Goal: Transaction & Acquisition: Purchase product/service

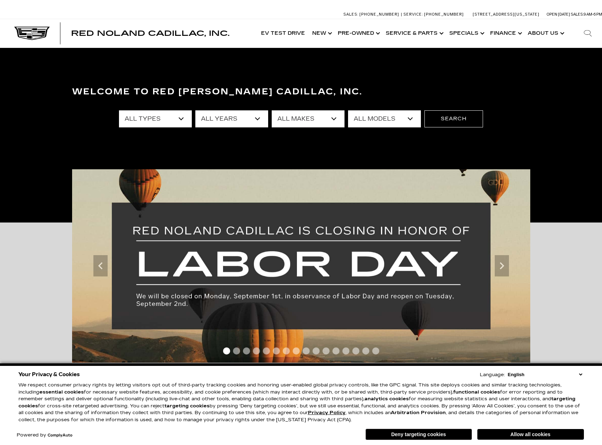
click at [167, 117] on select "All Types New Used Certified Used Demo" at bounding box center [155, 118] width 73 height 17
click at [165, 120] on select "All Types New Used Certified Used Demo" at bounding box center [155, 118] width 73 height 17
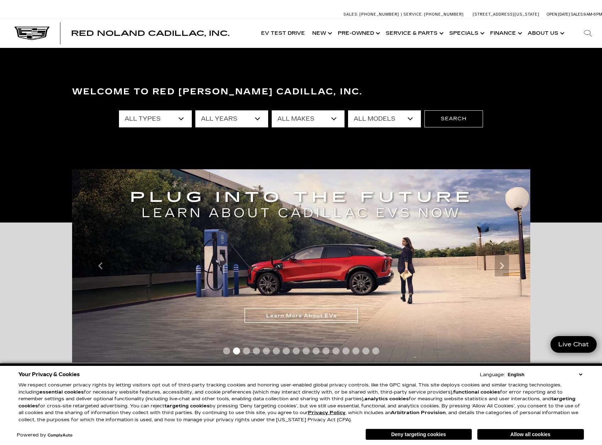
click at [241, 116] on select "All Years 2026 2025 2024 2023 2022 2021 2020 2019 2018 2017 2013" at bounding box center [231, 118] width 73 height 17
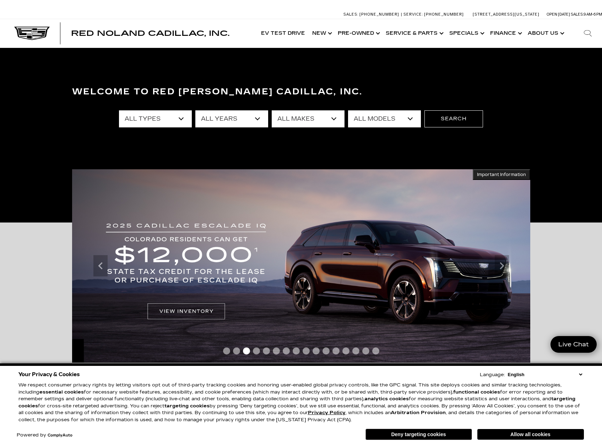
select select "2025"
click at [195, 110] on select "All Years 2026 2025 2024 2023 2022 2021 2020 2019 2018 2017 2013" at bounding box center [231, 118] width 73 height 17
click at [296, 117] on select "All Makes Cadillac GMC Honda Toyota" at bounding box center [308, 118] width 73 height 17
select select "Cadillac"
click at [272, 110] on select "All Makes Cadillac GMC Honda Toyota" at bounding box center [308, 118] width 73 height 17
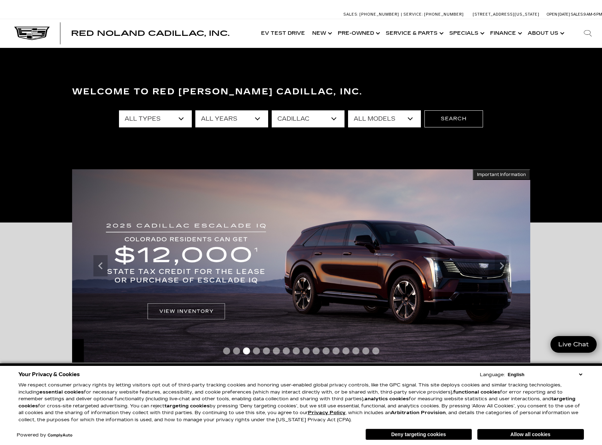
click at [362, 120] on select "All Models CT4 CT5 Escalade Escalade ESV ESCALADE IQ LYRIQ OPTIQ XT5 XT6" at bounding box center [384, 118] width 73 height 17
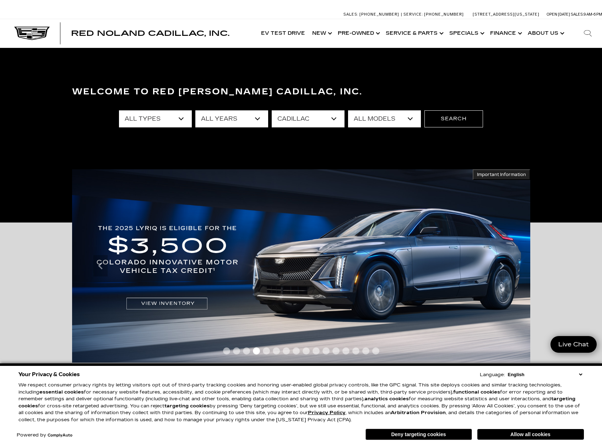
select select "XT6"
click at [348, 110] on select "All Models CT4 CT5 Escalade Escalade ESV ESCALADE IQ LYRIQ OPTIQ XT5 XT6" at bounding box center [384, 118] width 73 height 17
click at [443, 120] on button "Search" at bounding box center [453, 118] width 59 height 17
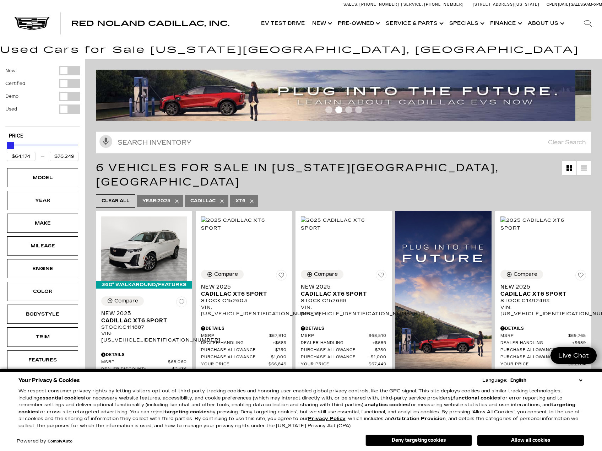
click at [517, 436] on button "Allow all cookies" at bounding box center [530, 440] width 107 height 11
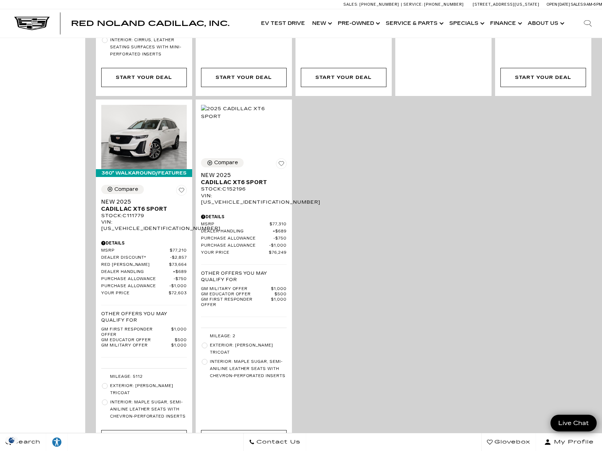
scroll to position [414, 0]
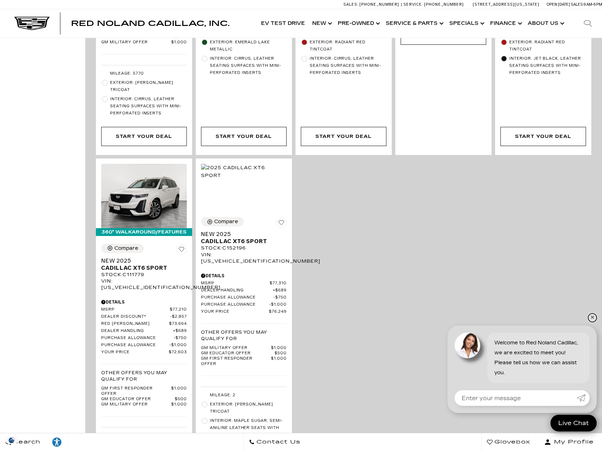
click at [593, 315] on link "✕" at bounding box center [592, 317] width 9 height 9
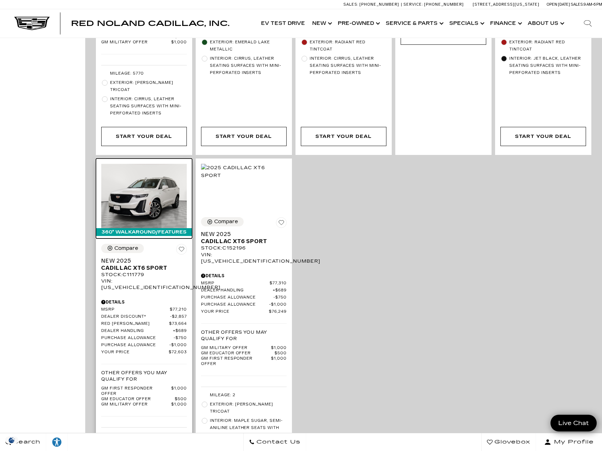
click at [173, 173] on img at bounding box center [144, 196] width 86 height 64
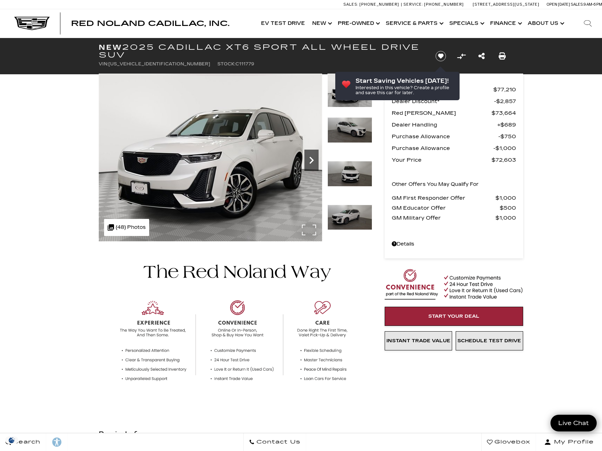
click at [311, 160] on icon "Next" at bounding box center [311, 160] width 14 height 14
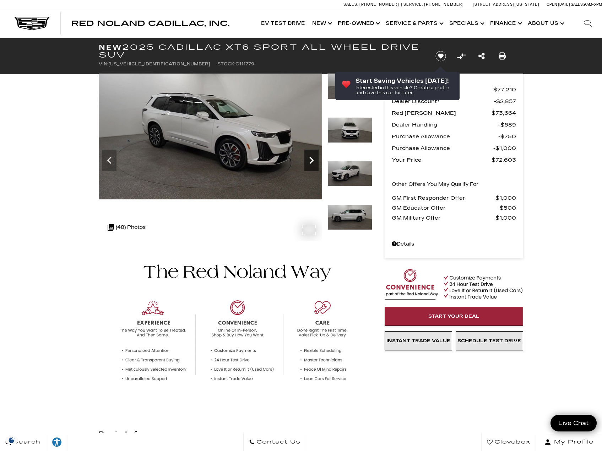
click at [313, 161] on icon "Next" at bounding box center [311, 160] width 4 height 7
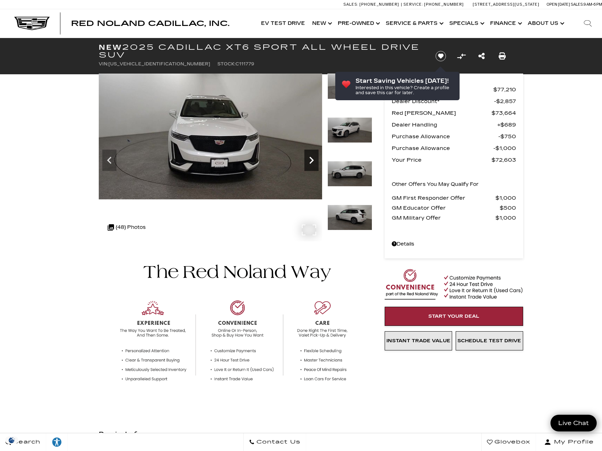
click at [313, 161] on icon "Next" at bounding box center [311, 160] width 4 height 7
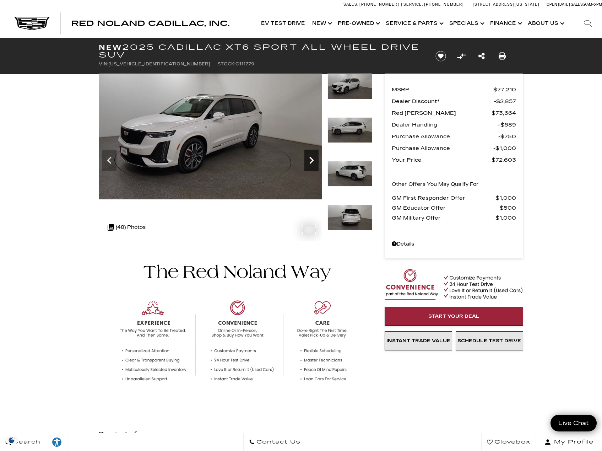
click at [313, 161] on icon "Next" at bounding box center [311, 160] width 4 height 7
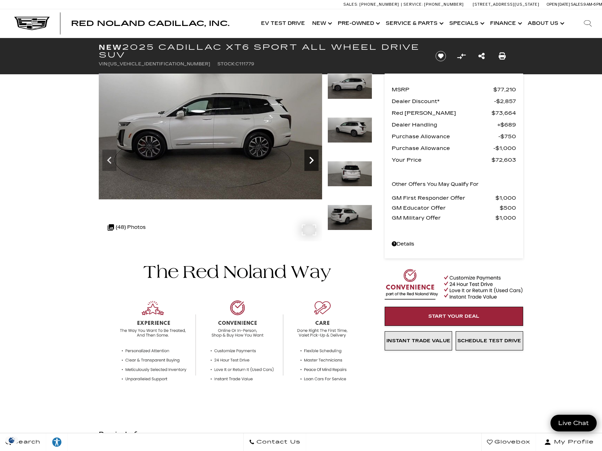
click at [313, 161] on icon "Next" at bounding box center [311, 160] width 4 height 7
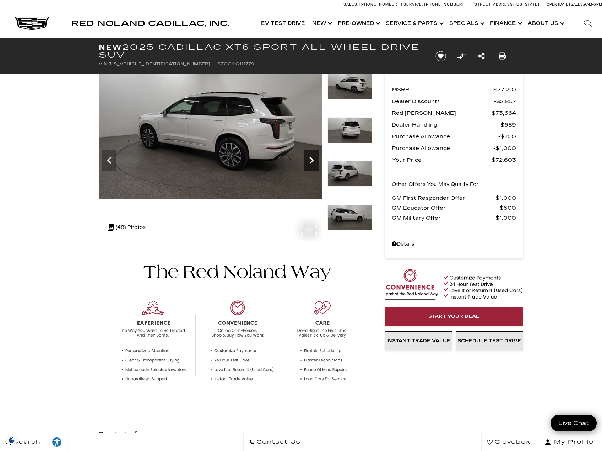
click at [313, 161] on icon "Next" at bounding box center [311, 160] width 4 height 7
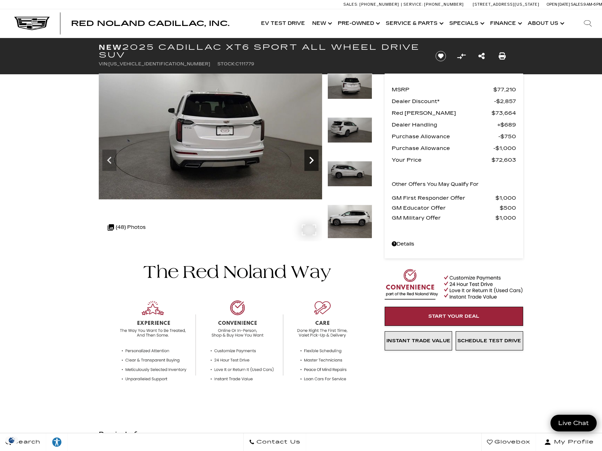
click at [313, 161] on icon "Next" at bounding box center [311, 160] width 4 height 7
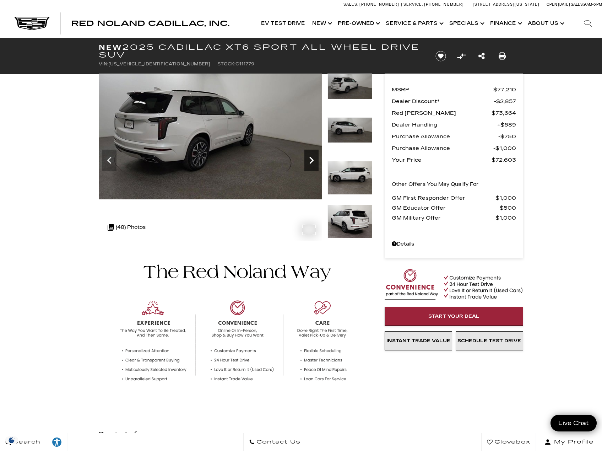
click at [313, 161] on icon "Next" at bounding box center [311, 160] width 4 height 7
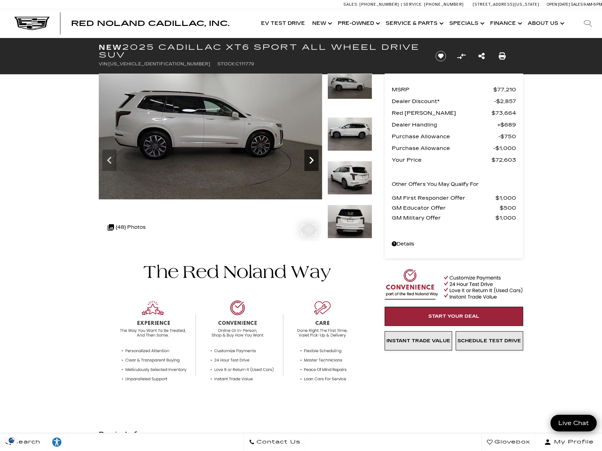
click at [313, 161] on icon "Next" at bounding box center [311, 160] width 4 height 7
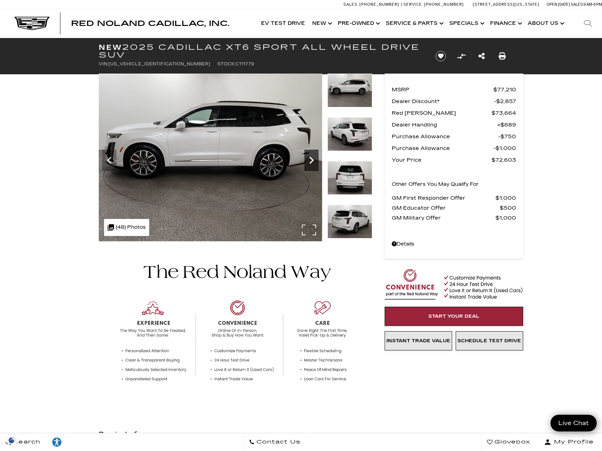
click at [313, 161] on icon "Next" at bounding box center [311, 160] width 4 height 7
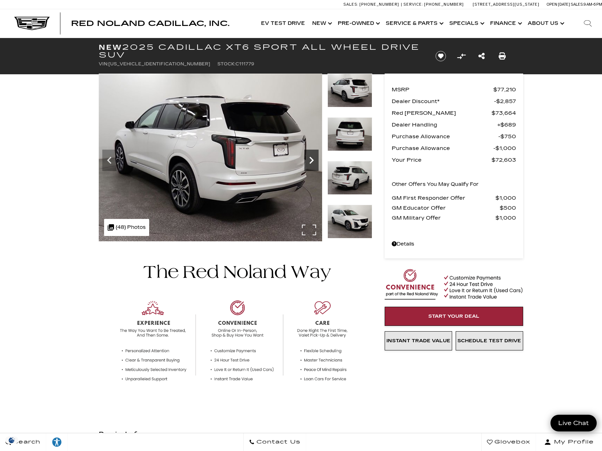
click at [313, 161] on icon "Next" at bounding box center [311, 160] width 4 height 7
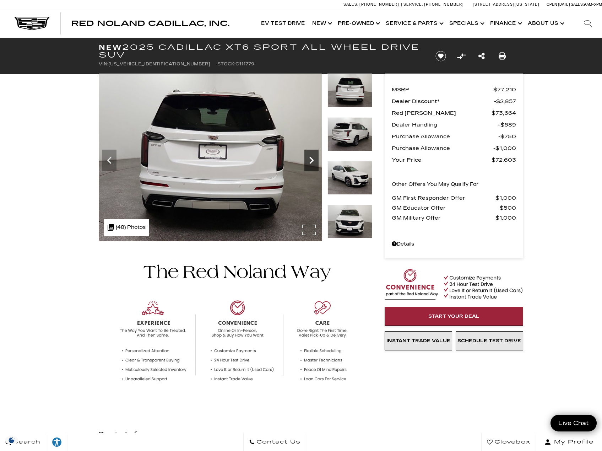
click at [313, 161] on icon "Next" at bounding box center [311, 160] width 4 height 7
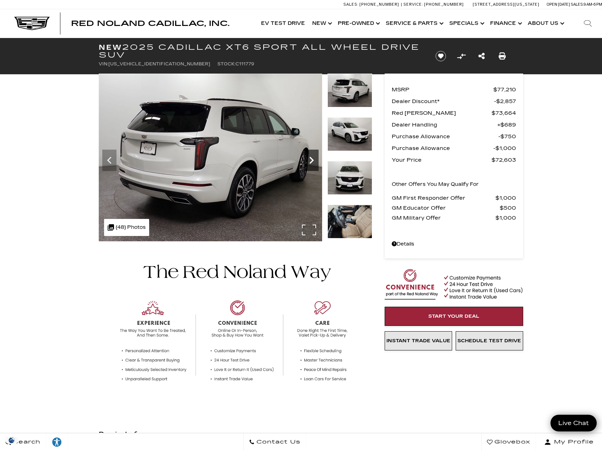
click at [313, 161] on icon "Next" at bounding box center [311, 160] width 4 height 7
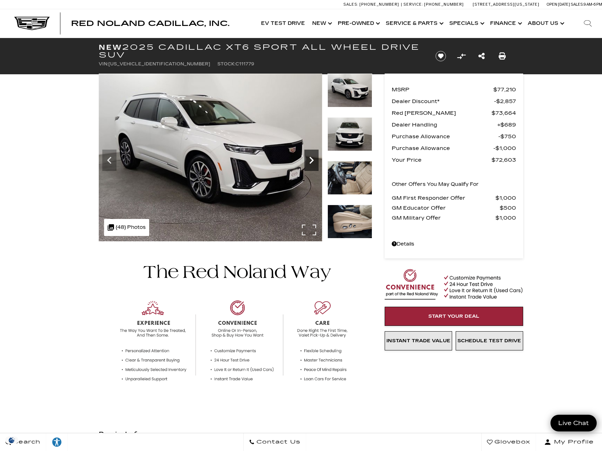
click at [313, 163] on icon "Next" at bounding box center [311, 160] width 14 height 14
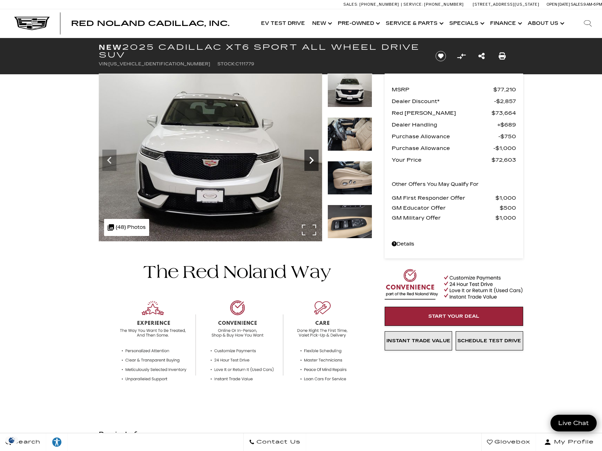
click at [313, 163] on icon "Next" at bounding box center [311, 160] width 14 height 14
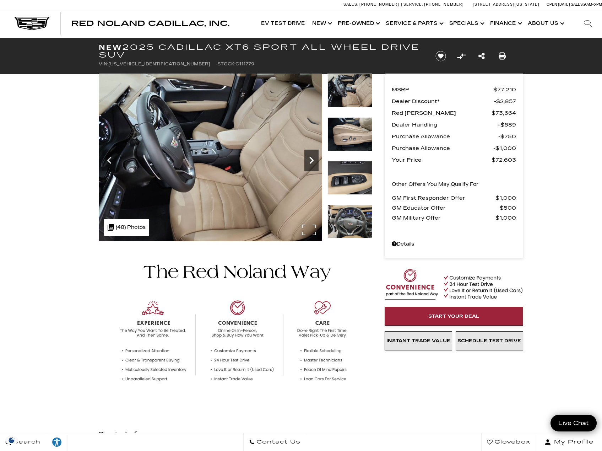
click at [313, 163] on icon "Next" at bounding box center [311, 160] width 14 height 14
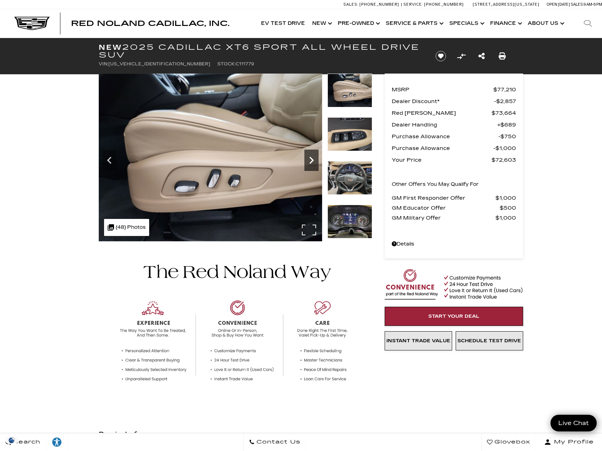
click at [313, 166] on icon "Next" at bounding box center [311, 160] width 14 height 14
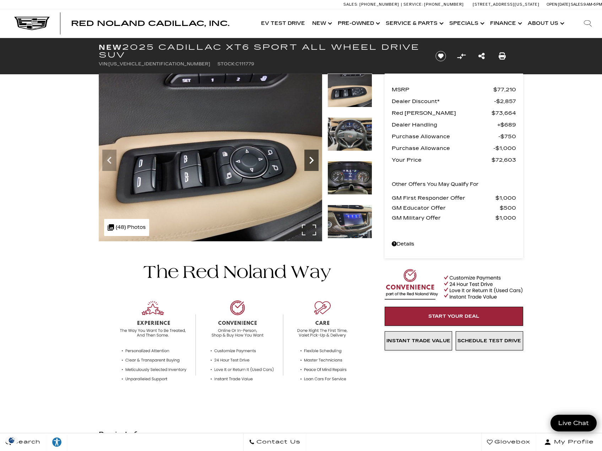
click at [313, 166] on icon "Next" at bounding box center [311, 160] width 14 height 14
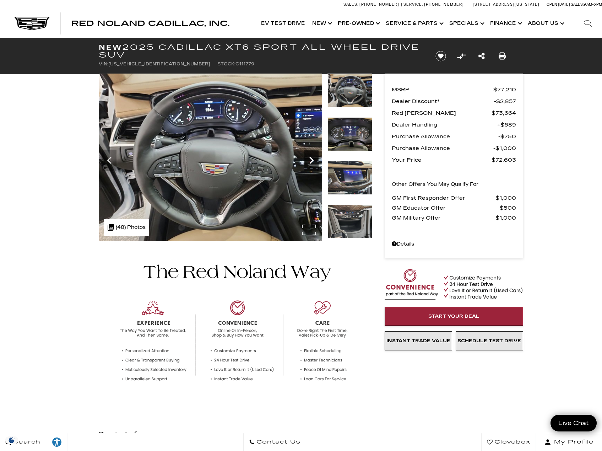
click at [313, 162] on icon "Next" at bounding box center [311, 160] width 14 height 14
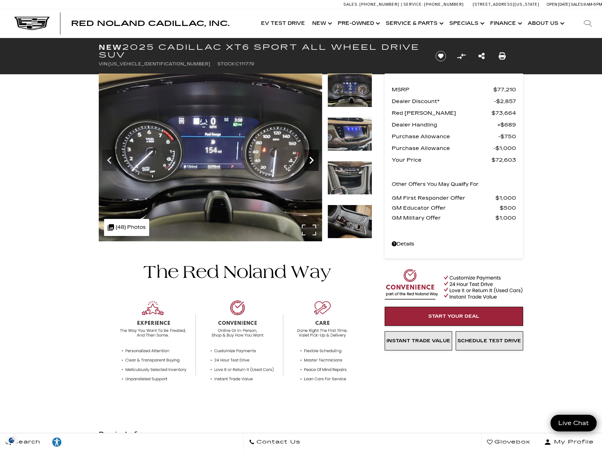
click at [312, 161] on icon "Next" at bounding box center [311, 160] width 4 height 7
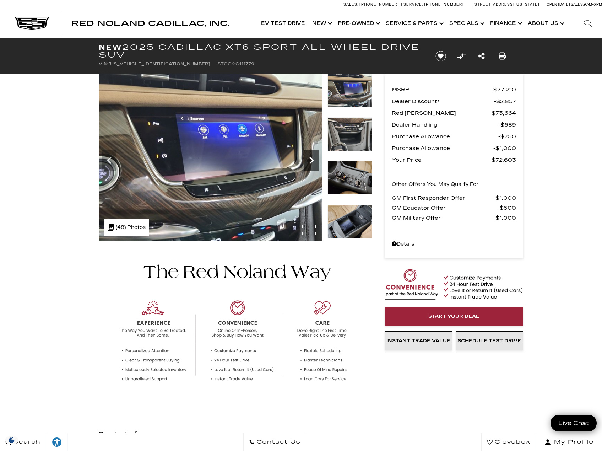
click at [312, 161] on icon "Next" at bounding box center [311, 160] width 4 height 7
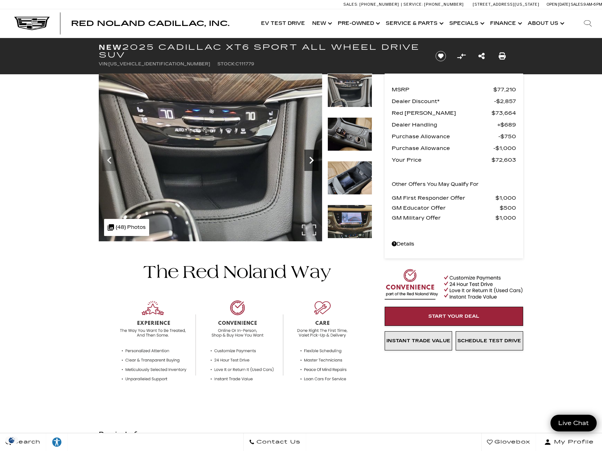
click at [312, 161] on icon "Next" at bounding box center [311, 160] width 4 height 7
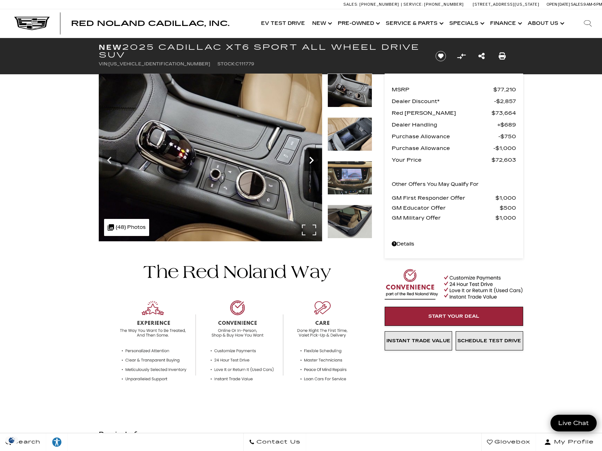
click at [312, 162] on icon "Next" at bounding box center [311, 160] width 14 height 14
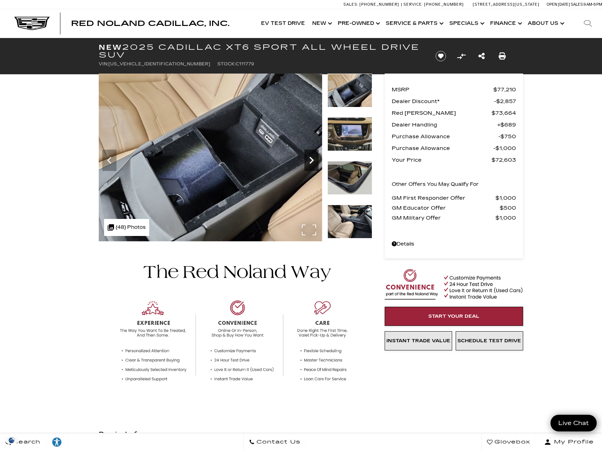
click at [312, 162] on icon "Next" at bounding box center [311, 160] width 14 height 14
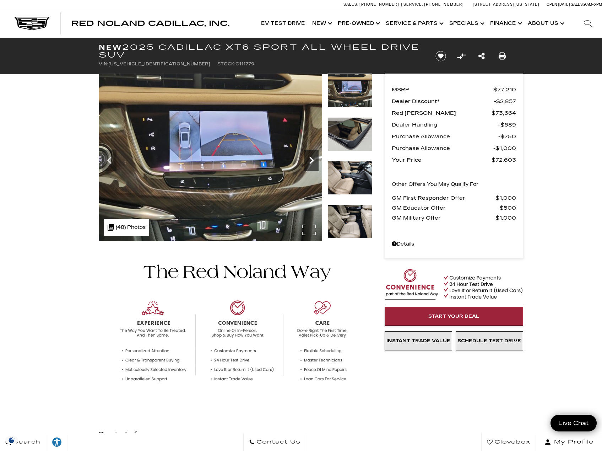
click at [311, 164] on icon "Next" at bounding box center [311, 160] width 14 height 14
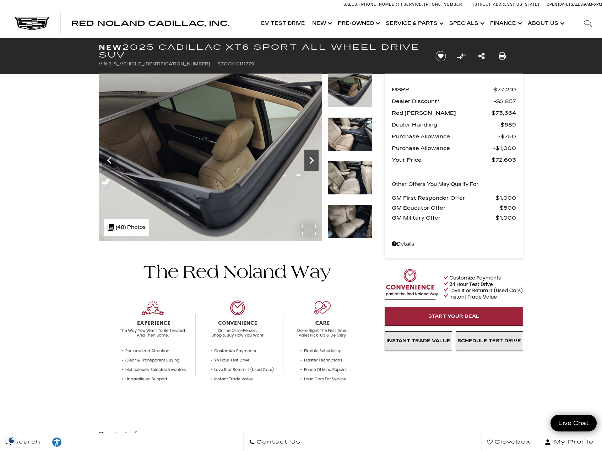
click at [311, 164] on icon "Next" at bounding box center [311, 160] width 14 height 14
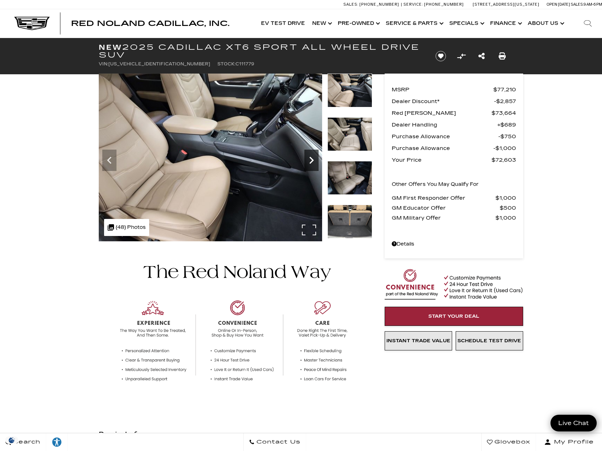
click at [311, 164] on icon "Next" at bounding box center [311, 160] width 14 height 14
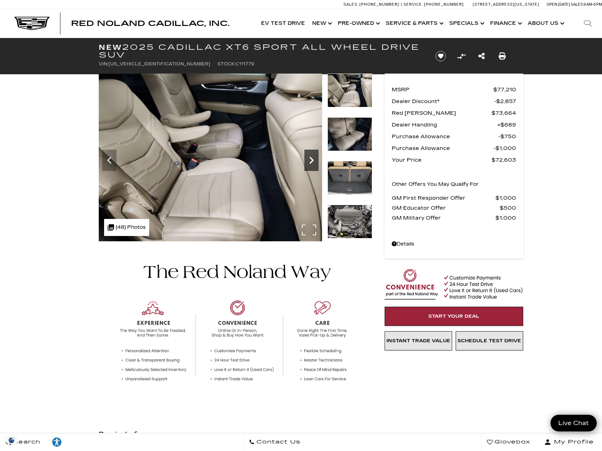
click at [311, 164] on icon "Next" at bounding box center [311, 160] width 14 height 14
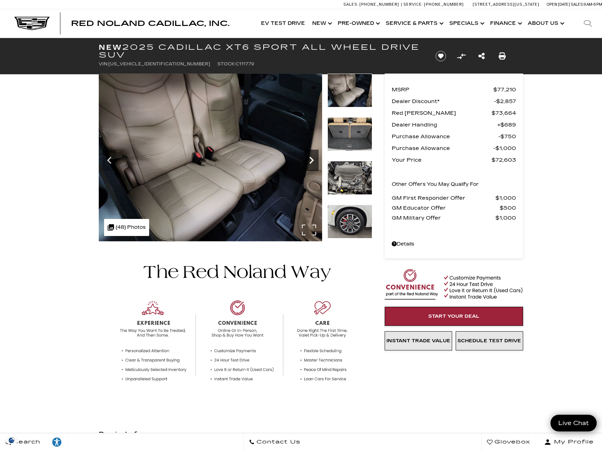
click at [311, 164] on icon "Next" at bounding box center [311, 160] width 14 height 14
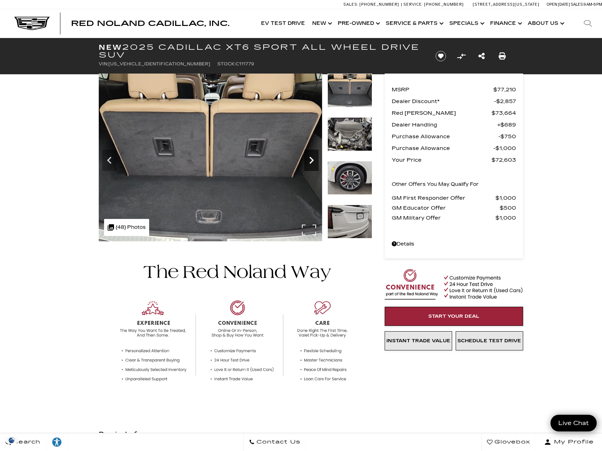
click at [311, 164] on icon "Next" at bounding box center [311, 160] width 14 height 14
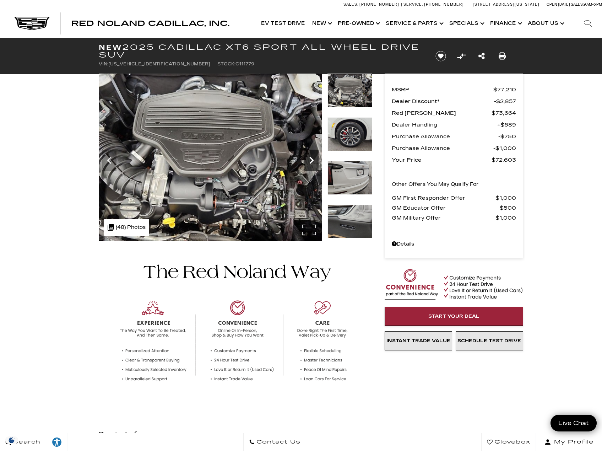
click at [311, 164] on icon "Next" at bounding box center [311, 160] width 14 height 14
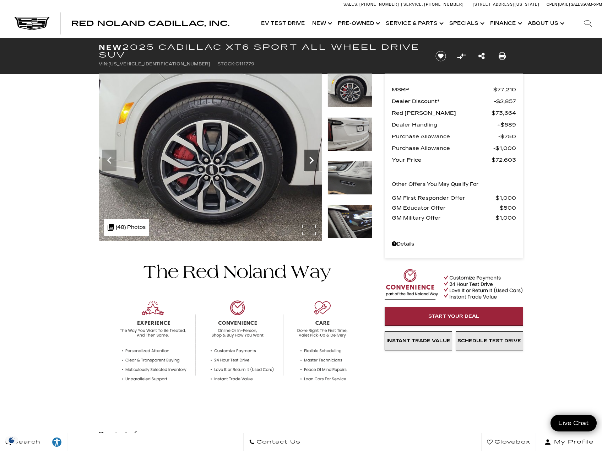
click at [311, 164] on icon "Next" at bounding box center [311, 160] width 14 height 14
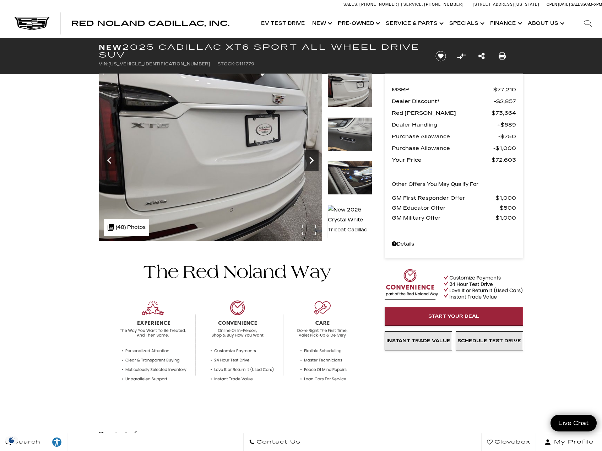
click at [311, 164] on icon "Next" at bounding box center [311, 160] width 14 height 14
